Goal: Task Accomplishment & Management: Use online tool/utility

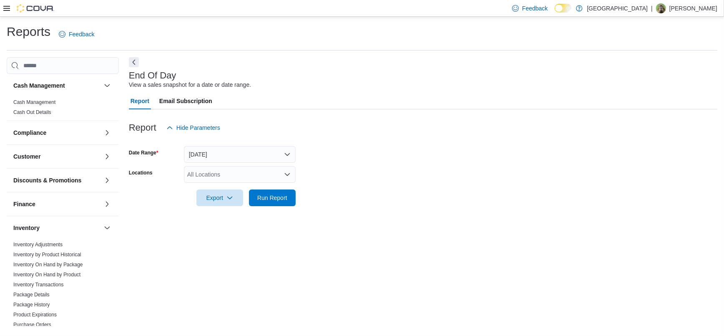
click at [204, 173] on div "All Locations" at bounding box center [240, 174] width 112 height 17
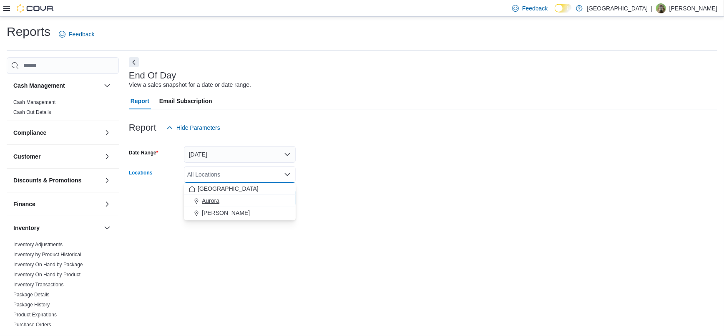
click at [211, 199] on span "Aurora" at bounding box center [211, 201] width 18 height 8
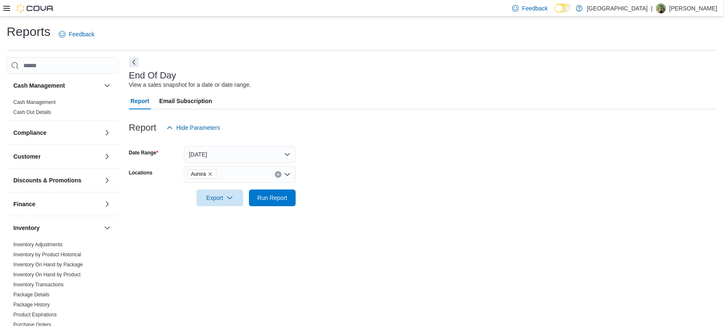
click at [392, 163] on form "Date Range [DATE] Locations Aurora Export Run Report" at bounding box center [423, 171] width 589 height 70
click at [292, 194] on button "Run Report" at bounding box center [272, 197] width 47 height 17
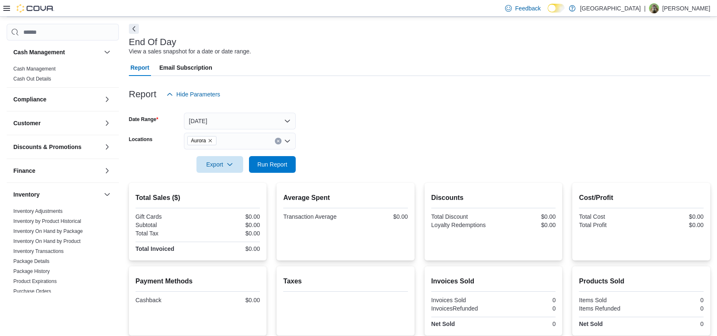
scroll to position [103, 0]
